Goal: Information Seeking & Learning: Learn about a topic

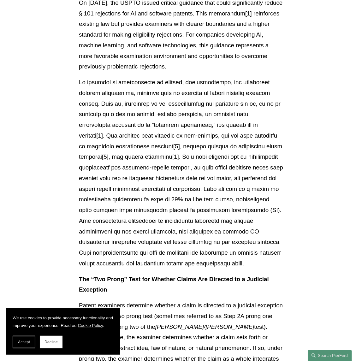
scroll to position [189, 0]
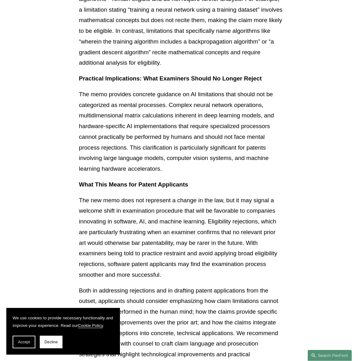
scroll to position [945, 0]
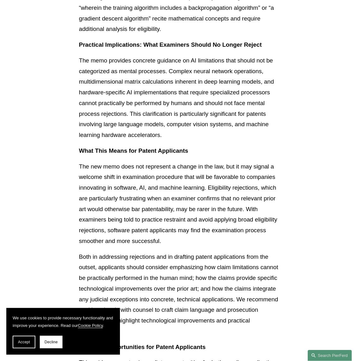
click at [301, 240] on article "Back to Insights USPTO Issues New Guidance on Patent Subject Matter Eligibility…" at bounding box center [181, 22] width 362 height 1827
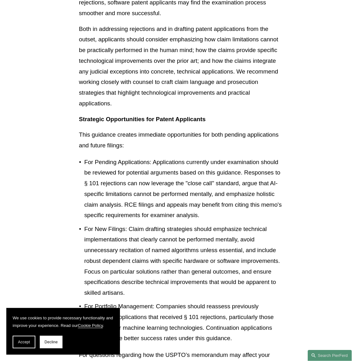
scroll to position [1229, 0]
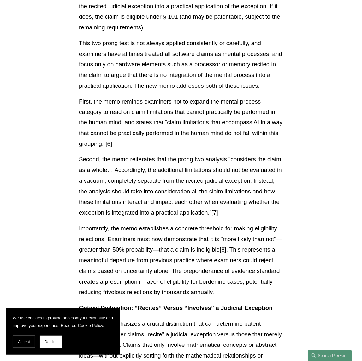
scroll to position [536, 0]
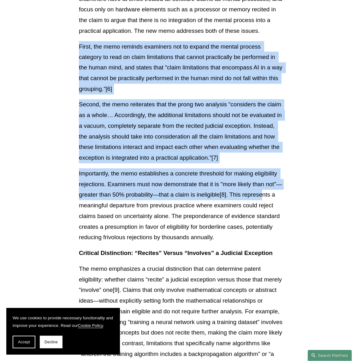
scroll to position [630, 0]
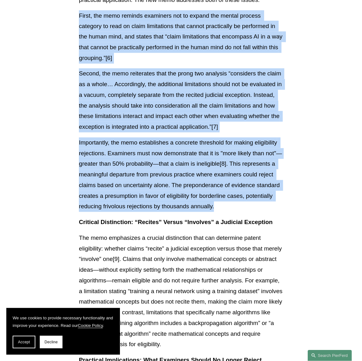
drag, startPoint x: 79, startPoint y: 81, endPoint x: 242, endPoint y: 206, distance: 205.7
click at [242, 206] on div "Download PDF On [DATE], the USPTO issued critical guidance that could significa…" at bounding box center [181, 234] width 204 height 1402
copy div "Lorem, ips dolo sitamet consectet adi el seddoe tem incidi utlabor etdolore ma …"
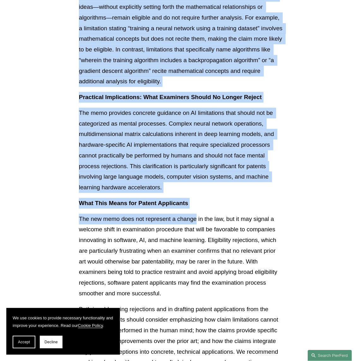
scroll to position [914, 0]
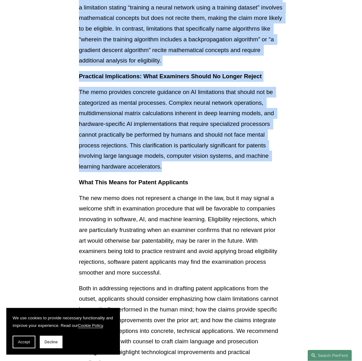
drag, startPoint x: 80, startPoint y: 66, endPoint x: 200, endPoint y: 171, distance: 160.2
copy div "Loremips Dolorsitame: “Consect” Adipis “Elitsedd” e Temporin Utlaboree Dol magn…"
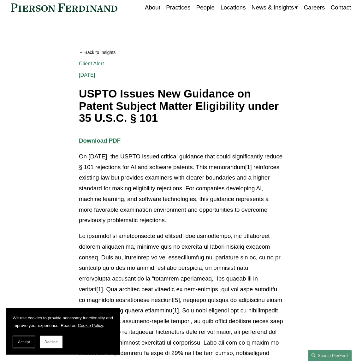
scroll to position [0, 0]
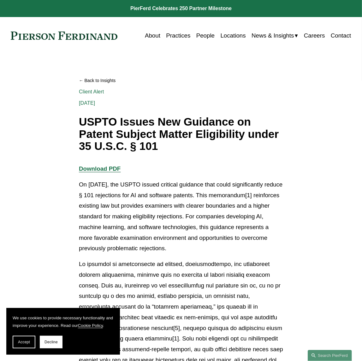
click at [106, 171] on strong "Download PDF" at bounding box center [100, 168] width 42 height 7
